Goal: Navigation & Orientation: Find specific page/section

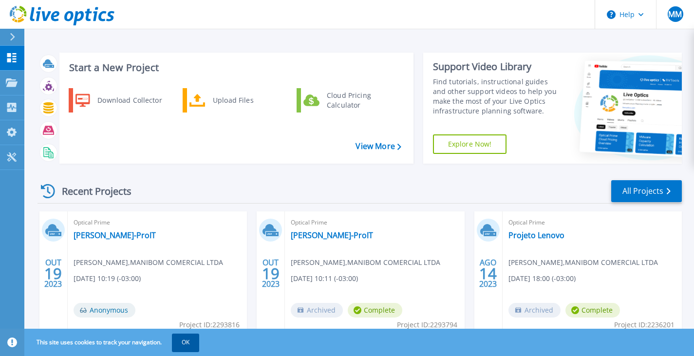
click at [190, 351] on button "OK" at bounding box center [185, 343] width 27 height 18
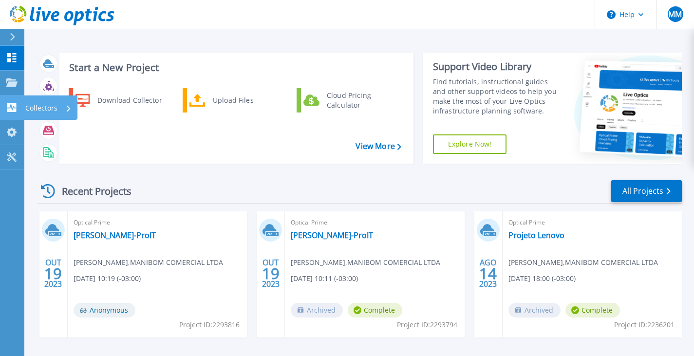
click at [16, 109] on icon at bounding box center [11, 107] width 9 height 9
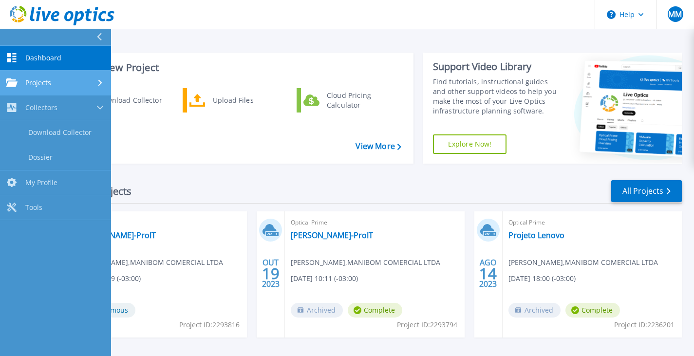
click at [96, 80] on div "Projects" at bounding box center [55, 82] width 99 height 9
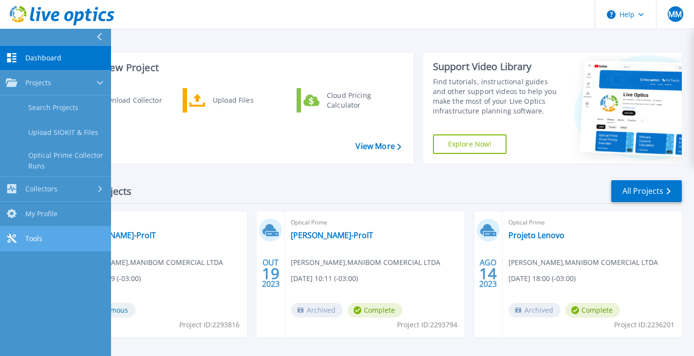
click at [33, 227] on link "Tools Tools" at bounding box center [55, 239] width 111 height 25
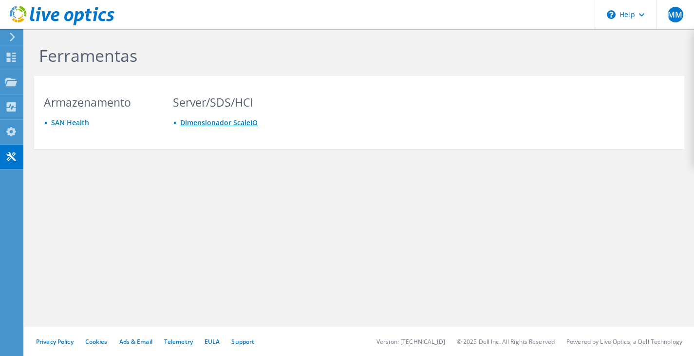
click at [200, 120] on link "Dimensionador ScaleIO" at bounding box center [218, 122] width 77 height 9
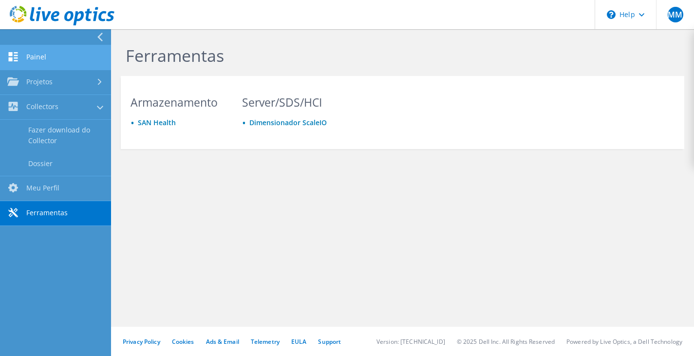
click at [20, 52] on link "Painel" at bounding box center [55, 57] width 111 height 25
